Goal: Obtain resource: Download file/media

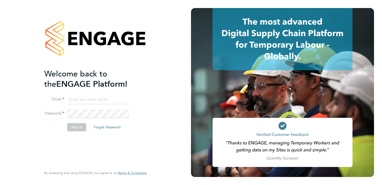
type input "[EMAIL_ADDRESS][DOMAIN_NAME]"
click at [72, 128] on button "Sign In" at bounding box center [76, 127] width 19 height 8
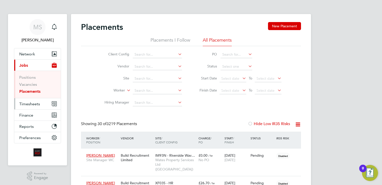
click at [30, 104] on span "Timesheets" at bounding box center [29, 103] width 21 height 5
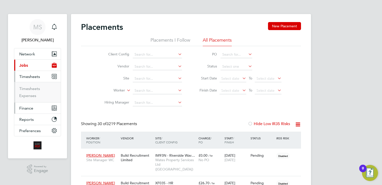
click at [23, 108] on span "Finance" at bounding box center [26, 108] width 14 height 5
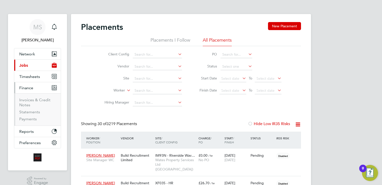
click at [30, 64] on button "Current page: Jobs" at bounding box center [37, 65] width 47 height 11
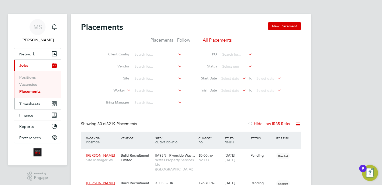
click at [28, 101] on button "Timesheets" at bounding box center [37, 103] width 47 height 11
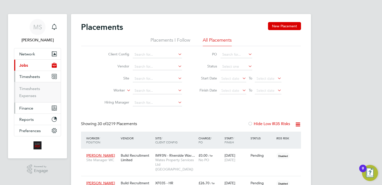
click at [25, 108] on span "Finance" at bounding box center [26, 108] width 14 height 5
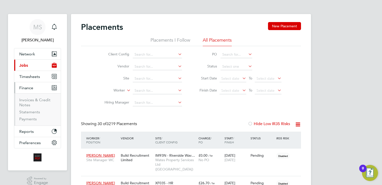
click at [29, 62] on button "Current page: Jobs" at bounding box center [37, 65] width 47 height 11
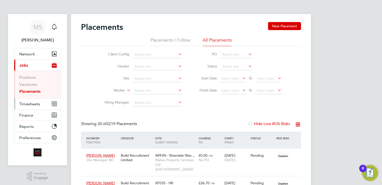
click at [23, 104] on span "Timesheets" at bounding box center [29, 103] width 21 height 5
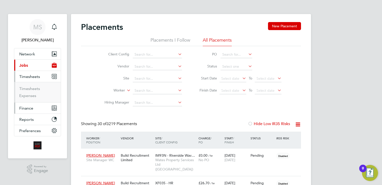
click at [27, 108] on span "Finance" at bounding box center [26, 108] width 14 height 5
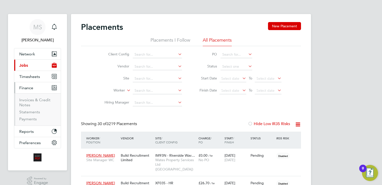
click at [26, 85] on span "Finance" at bounding box center [26, 87] width 14 height 5
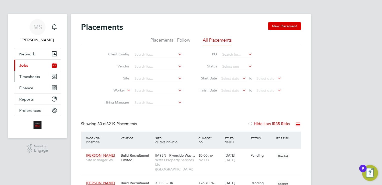
click at [26, 74] on span "Timesheets" at bounding box center [29, 76] width 21 height 5
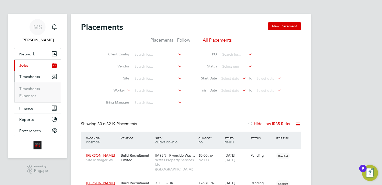
click at [26, 67] on span "Jobs" at bounding box center [23, 65] width 9 height 5
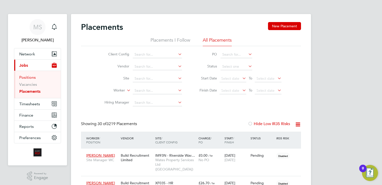
click at [29, 77] on link "Positions" at bounding box center [27, 77] width 17 height 5
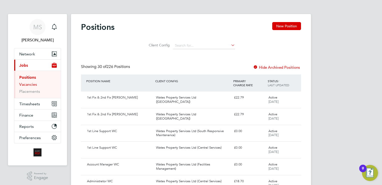
click at [28, 85] on link "Vacancies" at bounding box center [28, 84] width 18 height 5
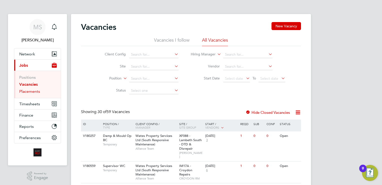
click at [28, 93] on link "Placements" at bounding box center [29, 91] width 21 height 5
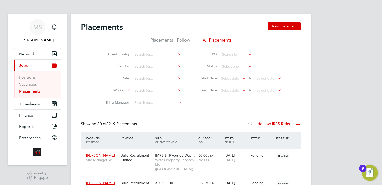
click at [297, 125] on icon at bounding box center [298, 124] width 6 height 6
click at [269, 135] on li "Download Placements Report" at bounding box center [273, 136] width 53 height 7
